Goal: Communication & Community: Answer question/provide support

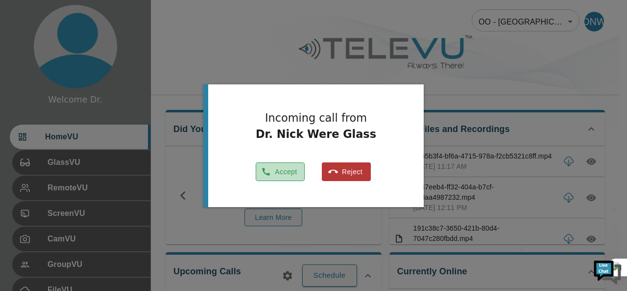
click at [285, 173] on button "Accept" at bounding box center [280, 171] width 49 height 19
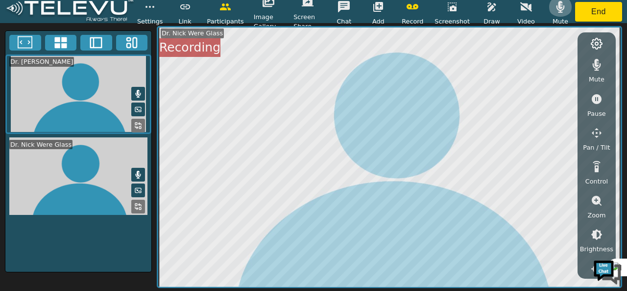
click at [555, 9] on icon "button" at bounding box center [561, 7] width 12 height 12
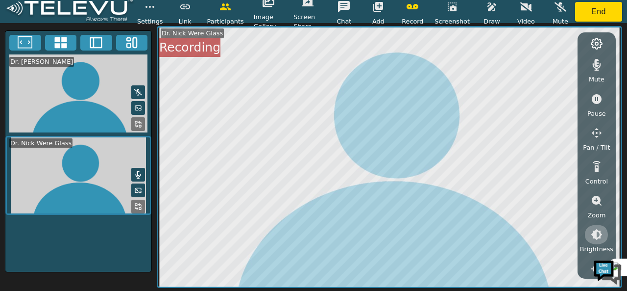
click at [598, 233] on icon "button" at bounding box center [597, 234] width 12 height 12
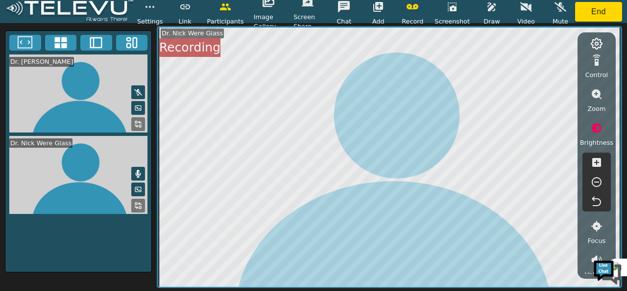
scroll to position [111, 0]
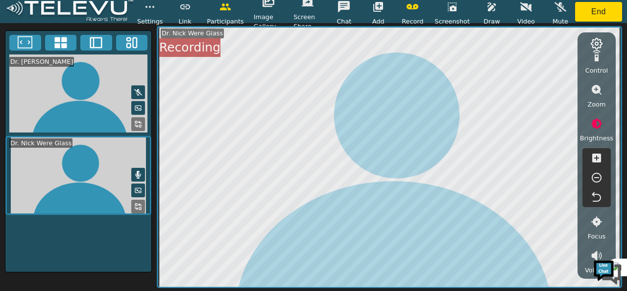
click at [595, 174] on icon "button" at bounding box center [597, 178] width 12 height 12
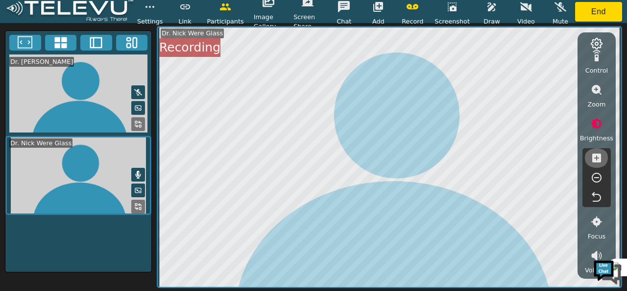
click at [596, 160] on icon "button" at bounding box center [597, 157] width 9 height 9
